Goal: Find specific page/section: Find specific page/section

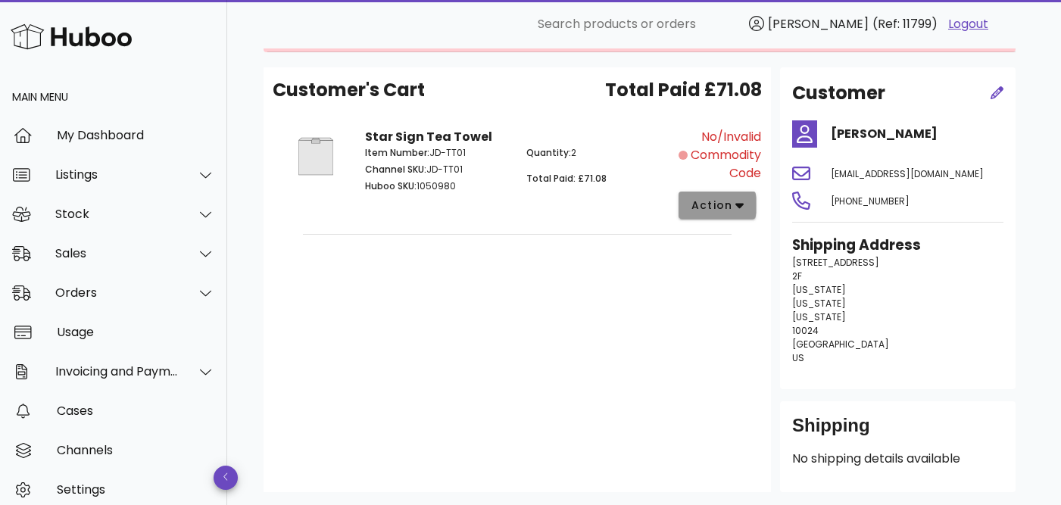
click at [721, 207] on span "action" at bounding box center [712, 206] width 42 height 16
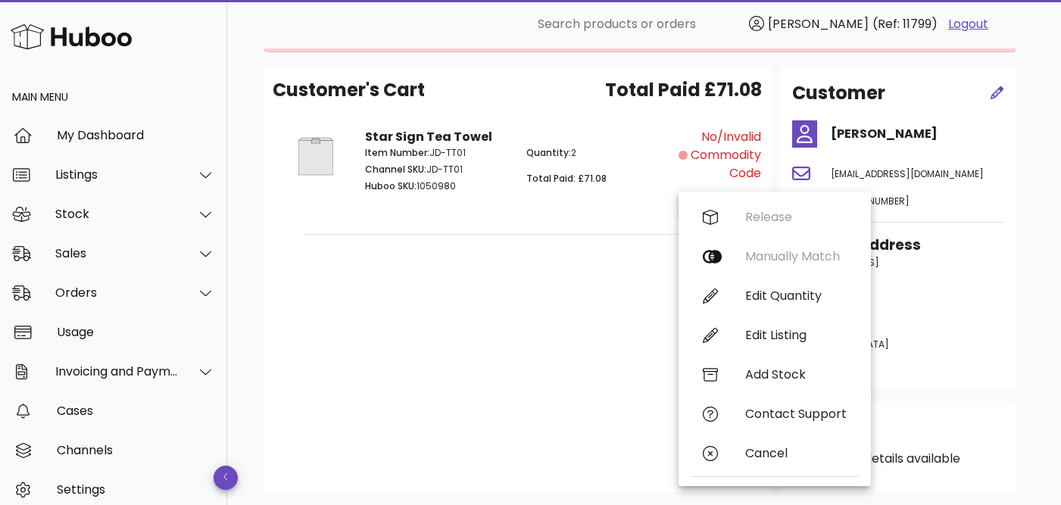
click at [734, 156] on span "No/Invalid Commodity Code" at bounding box center [726, 155] width 70 height 55
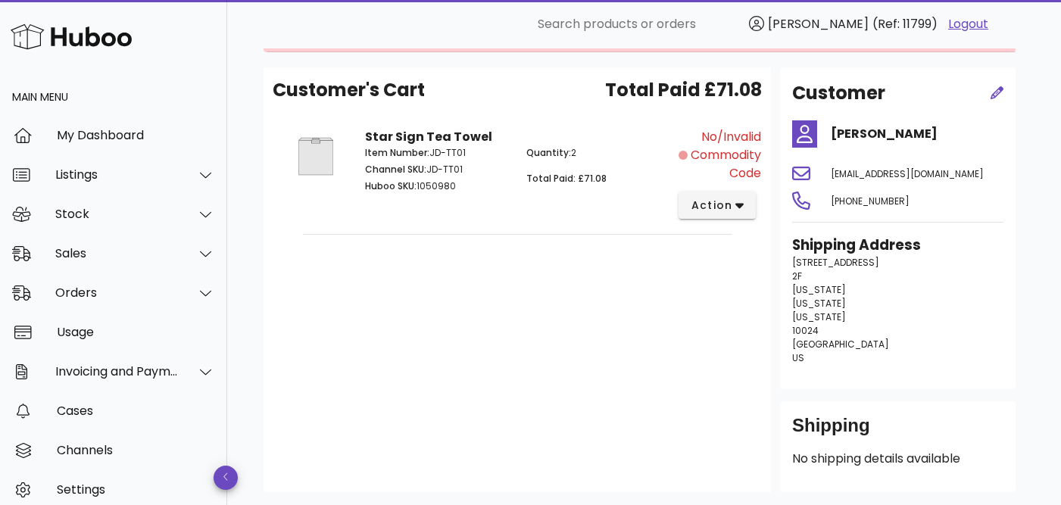
click at [722, 136] on span "No/Invalid Commodity Code" at bounding box center [726, 155] width 70 height 55
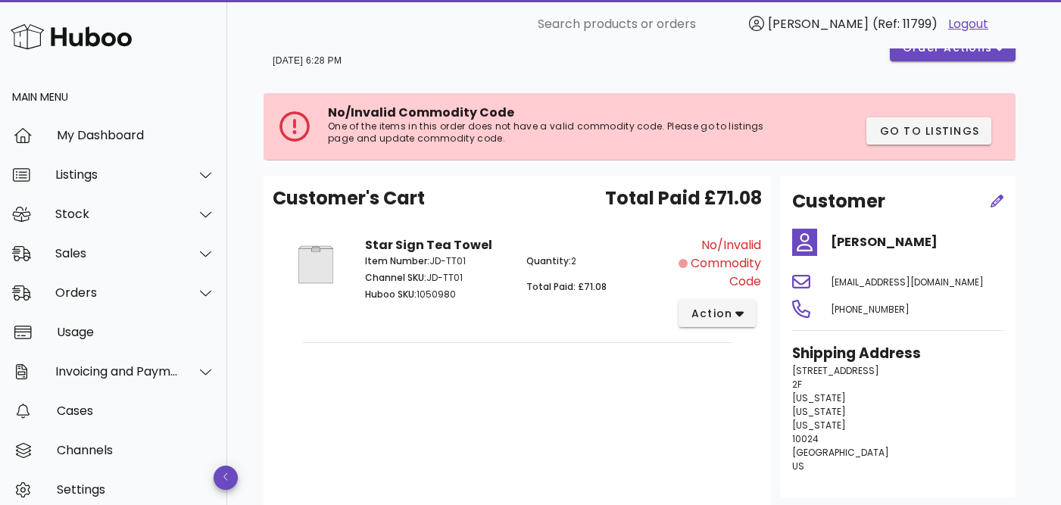
scroll to position [30, 0]
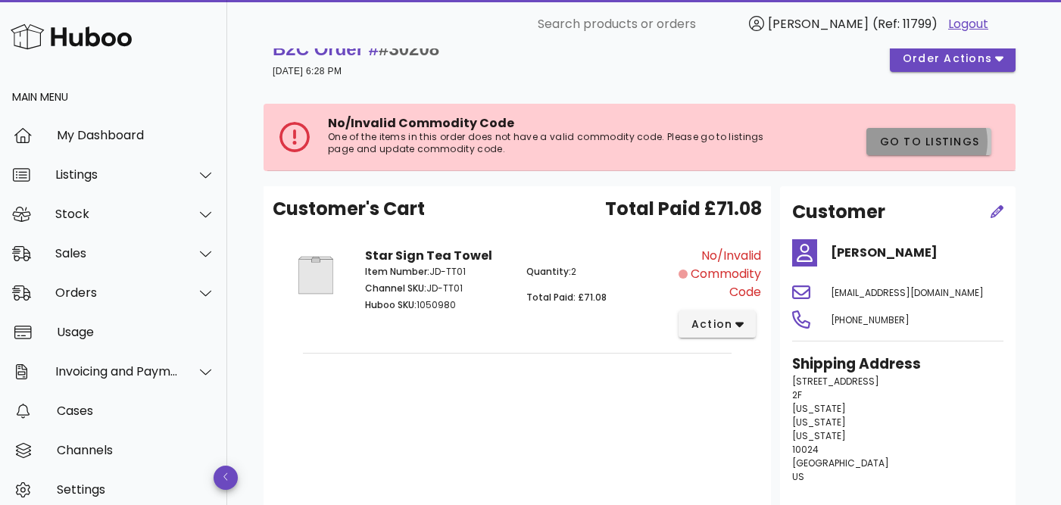
click at [894, 133] on button "Go to Listings" at bounding box center [928, 141] width 125 height 27
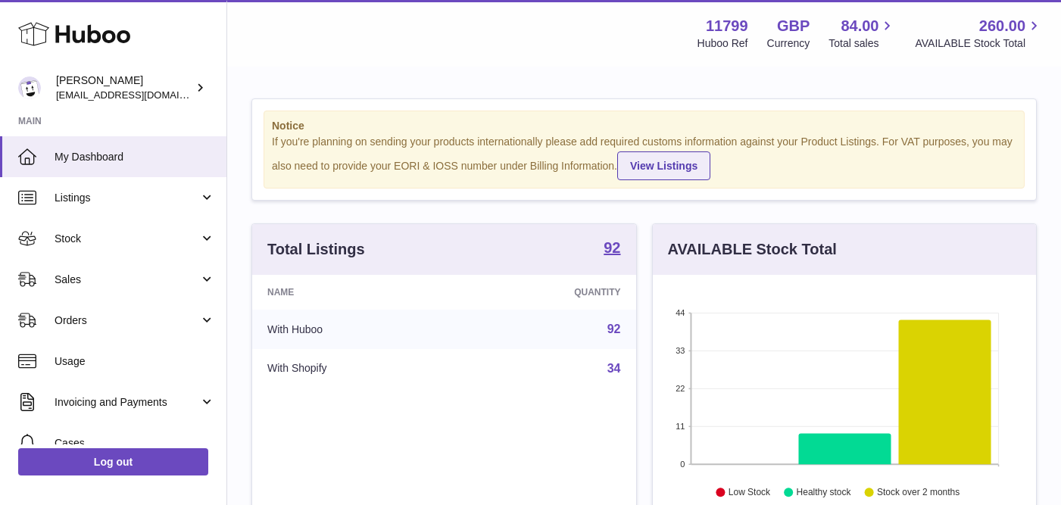
click at [680, 155] on link "View Listings" at bounding box center [663, 165] width 93 height 29
